Goal: Information Seeking & Learning: Learn about a topic

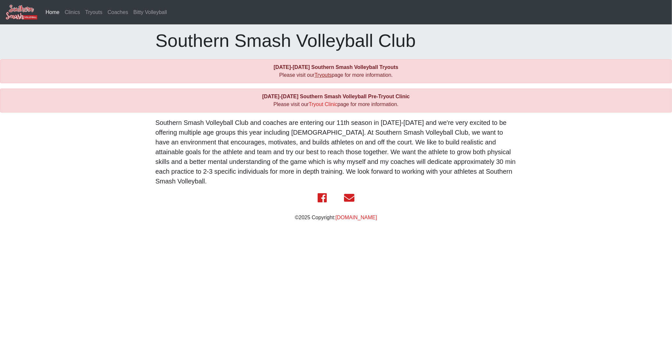
click at [322, 78] on link "Tryouts" at bounding box center [323, 75] width 17 height 6
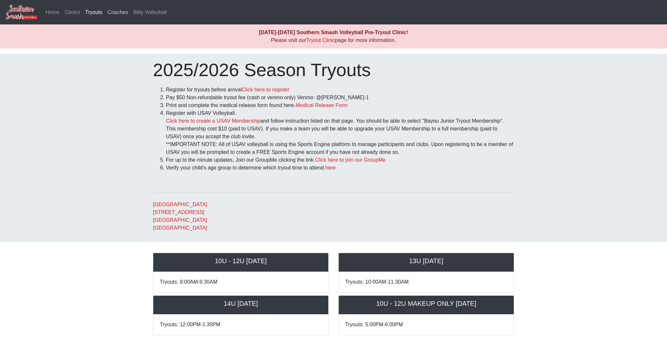
click at [122, 9] on link "Coaches" at bounding box center [118, 12] width 26 height 13
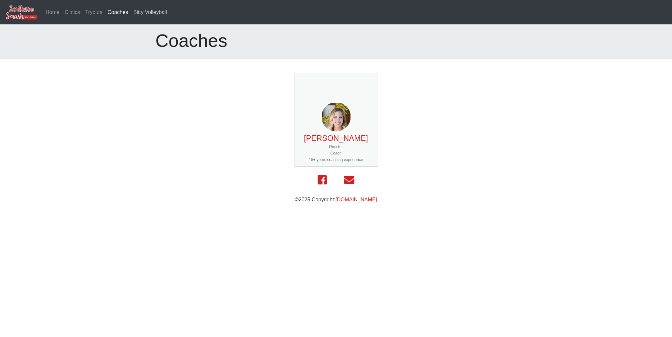
click at [144, 6] on link "Bitty Volleyball" at bounding box center [150, 12] width 39 height 13
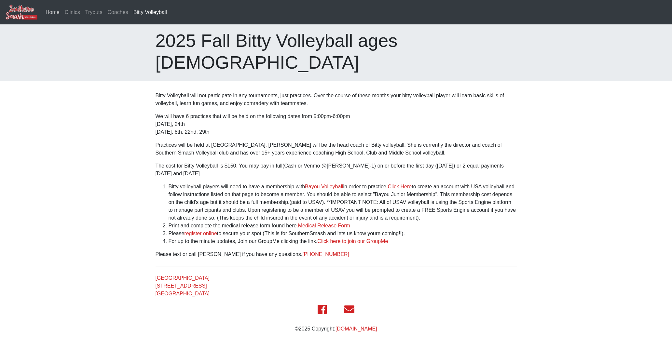
click at [57, 9] on link "Home" at bounding box center [52, 12] width 19 height 13
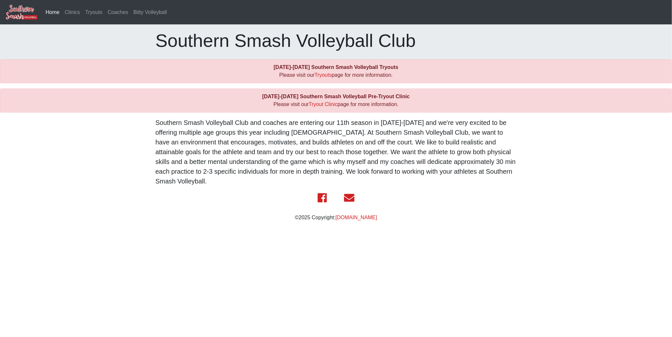
click at [61, 10] on link "Home (current)" at bounding box center [52, 12] width 19 height 13
click at [73, 15] on link "Clinics" at bounding box center [72, 12] width 20 height 13
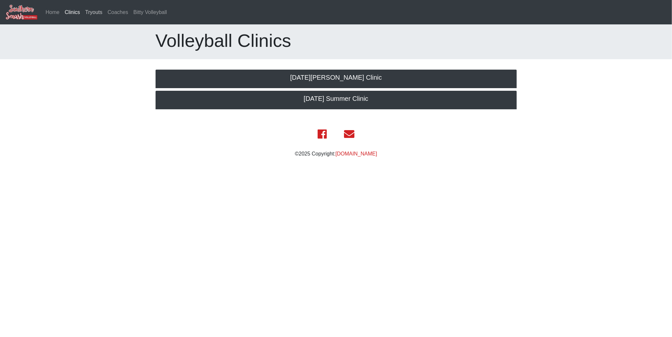
click at [83, 7] on link "Tryouts" at bounding box center [94, 12] width 22 height 13
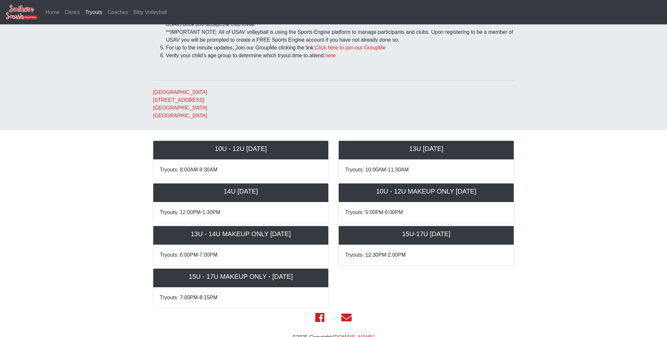
scroll to position [103, 0]
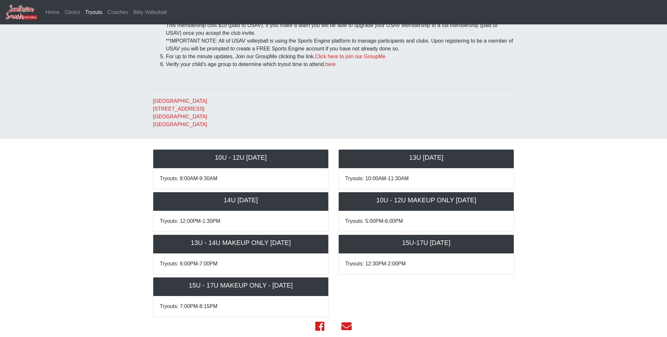
click at [222, 201] on h5 "14U Saturday October 18th" at bounding box center [241, 200] width 162 height 8
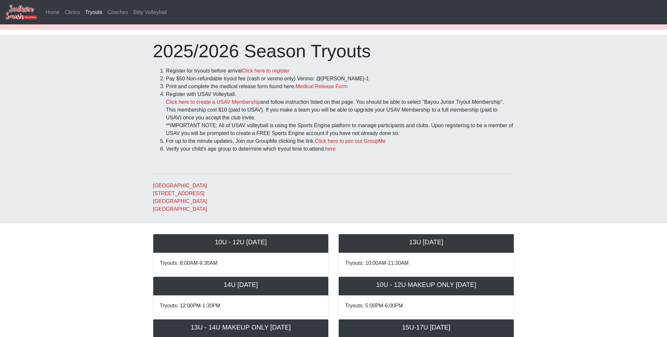
scroll to position [0, 0]
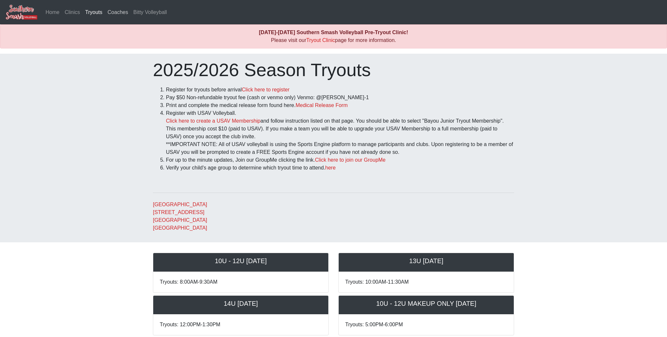
click at [119, 14] on link "Coaches" at bounding box center [118, 12] width 26 height 13
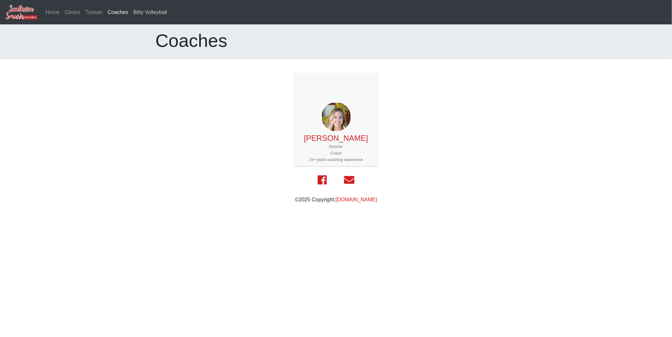
click at [139, 13] on link "Bitty Volleyball" at bounding box center [150, 12] width 39 height 13
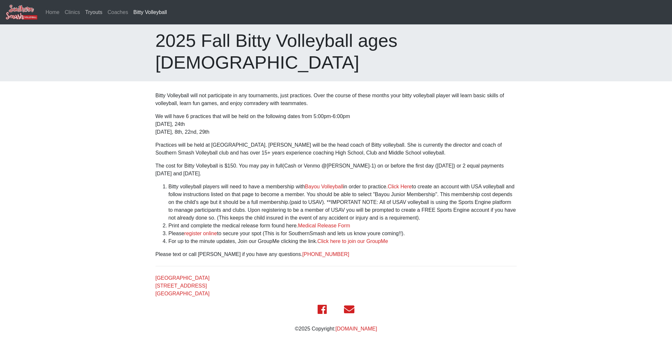
click at [99, 9] on link "Tryouts" at bounding box center [94, 12] width 22 height 13
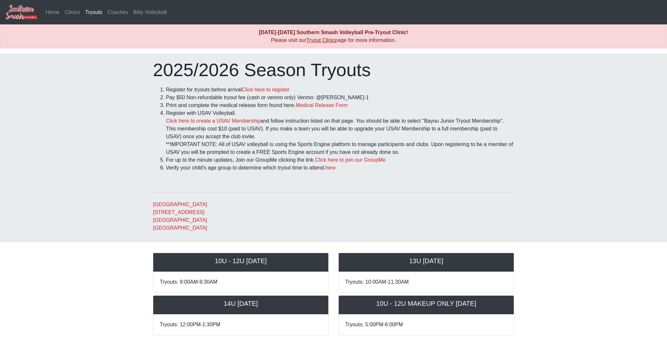
click at [312, 40] on link "Tryout Clinic" at bounding box center [320, 40] width 29 height 6
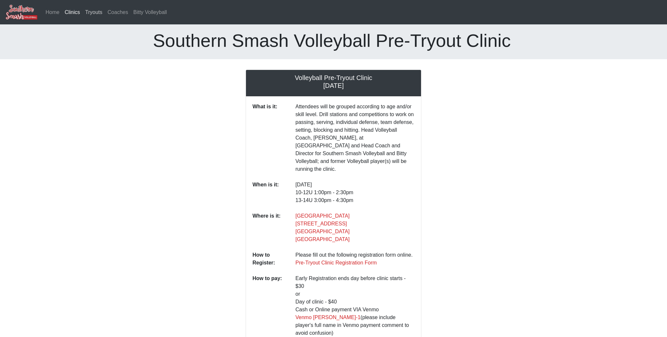
click at [99, 14] on link "Tryouts" at bounding box center [94, 12] width 22 height 13
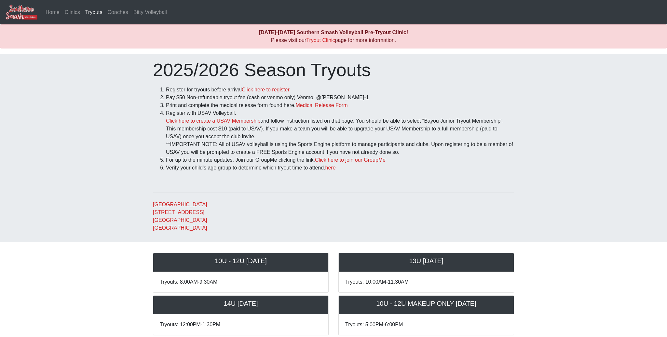
click at [61, 2] on nav "Home Clinics Tryouts (current) Coaches Bitty Volleyball" at bounding box center [333, 12] width 667 height 24
click at [74, 11] on link "Clinics" at bounding box center [72, 12] width 20 height 13
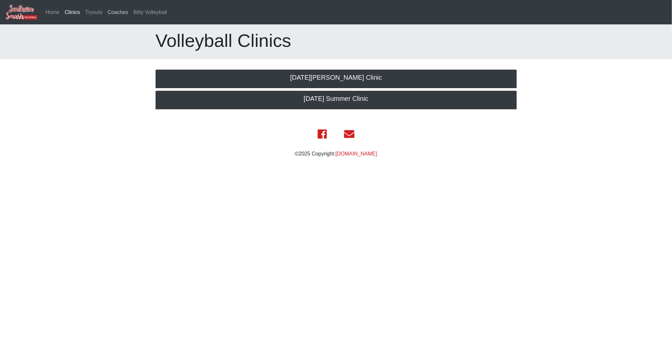
click at [119, 7] on link "Coaches" at bounding box center [118, 12] width 26 height 13
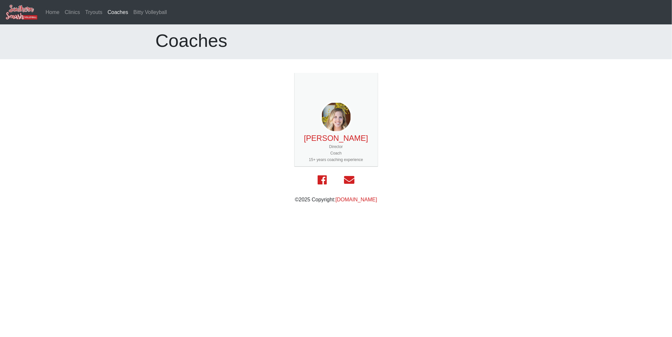
click at [29, 7] on img at bounding box center [21, 12] width 33 height 16
